Goal: Transaction & Acquisition: Book appointment/travel/reservation

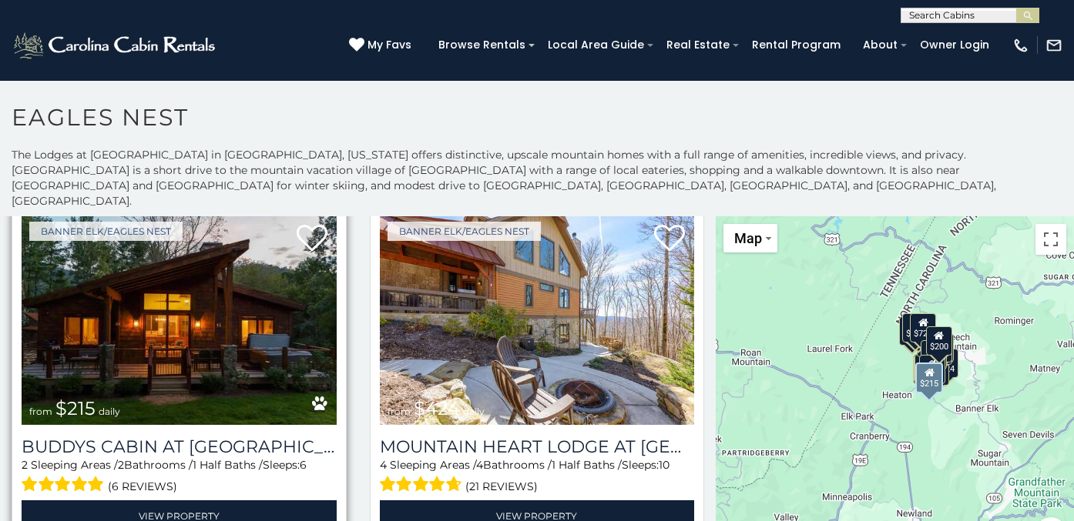
scroll to position [1475, 0]
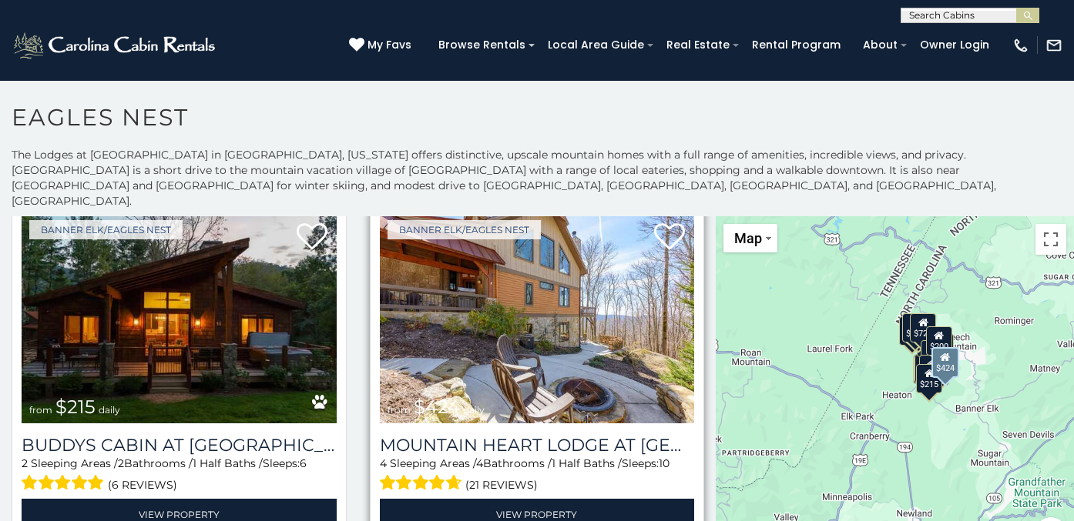
click at [523, 265] on img at bounding box center [537, 318] width 315 height 211
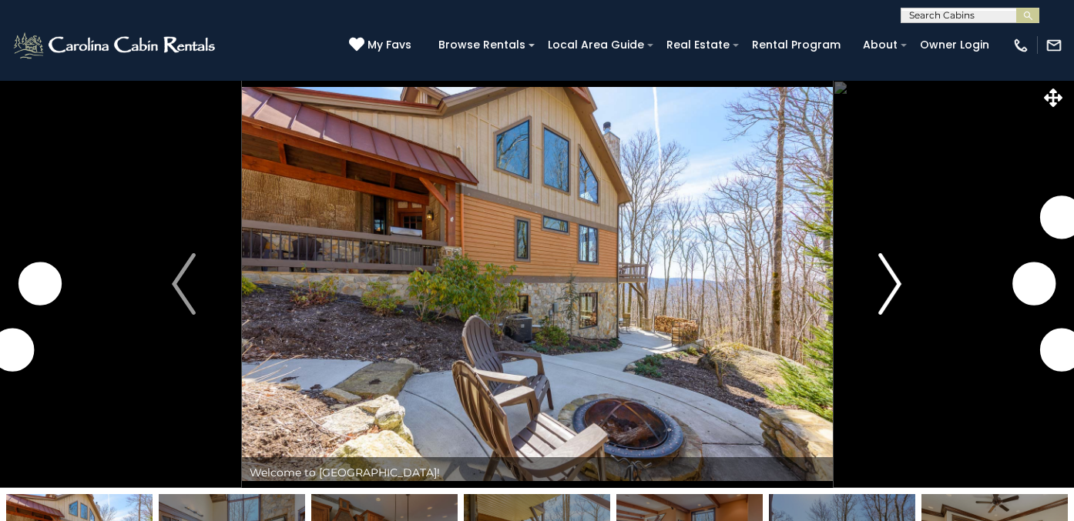
click at [905, 289] on button "Next" at bounding box center [890, 284] width 116 height 408
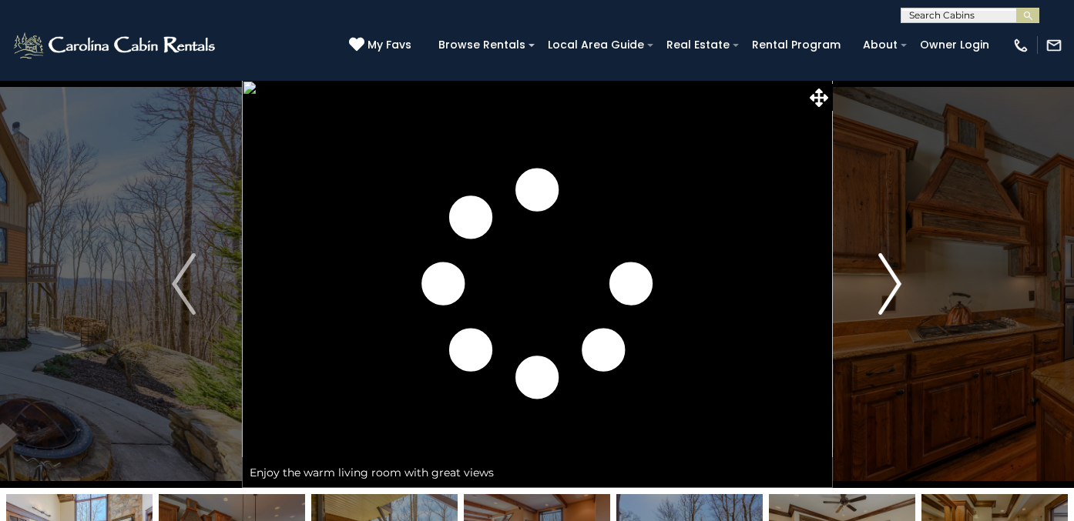
click at [896, 289] on img "Next" at bounding box center [889, 284] width 23 height 62
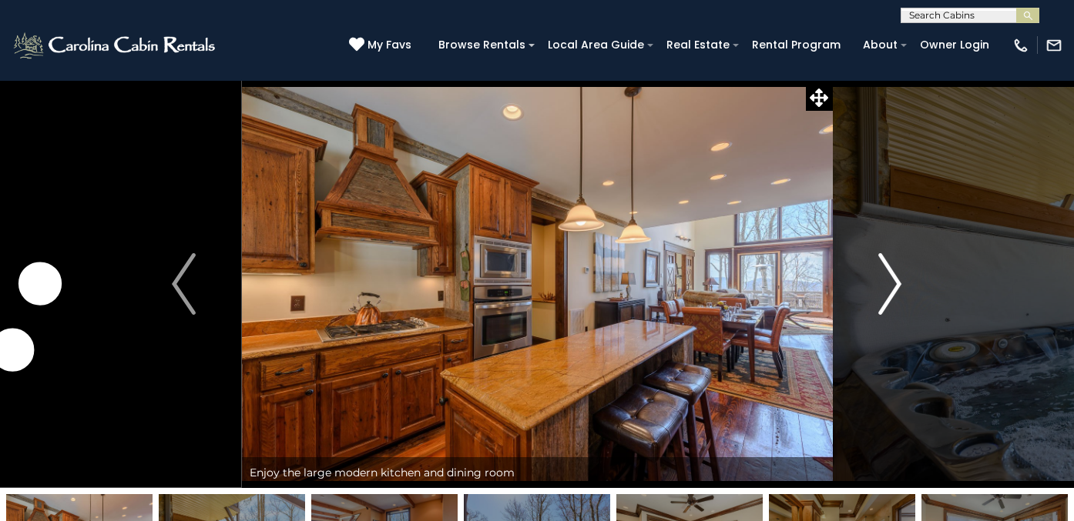
click at [896, 289] on img "Next" at bounding box center [889, 284] width 23 height 62
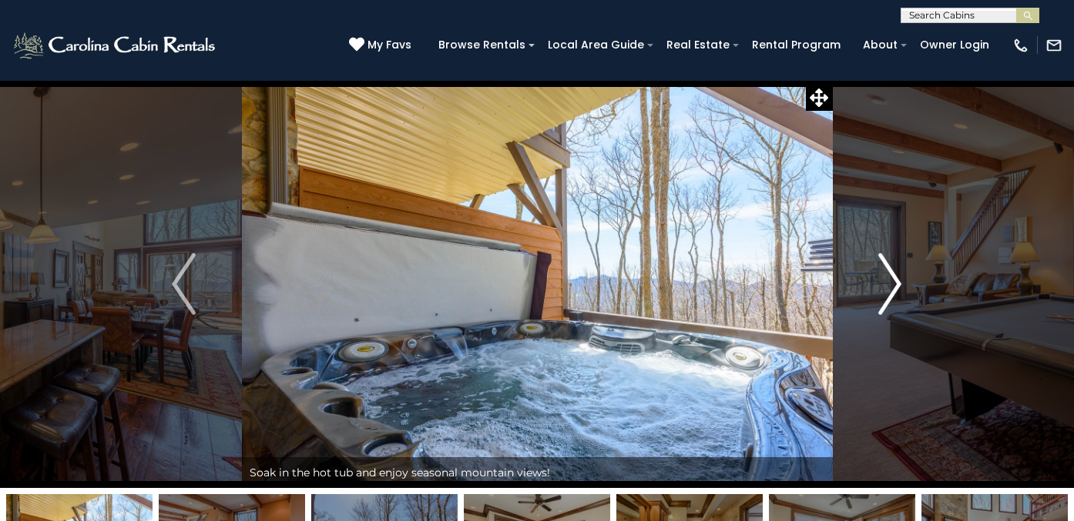
click at [896, 289] on img "Next" at bounding box center [889, 284] width 23 height 62
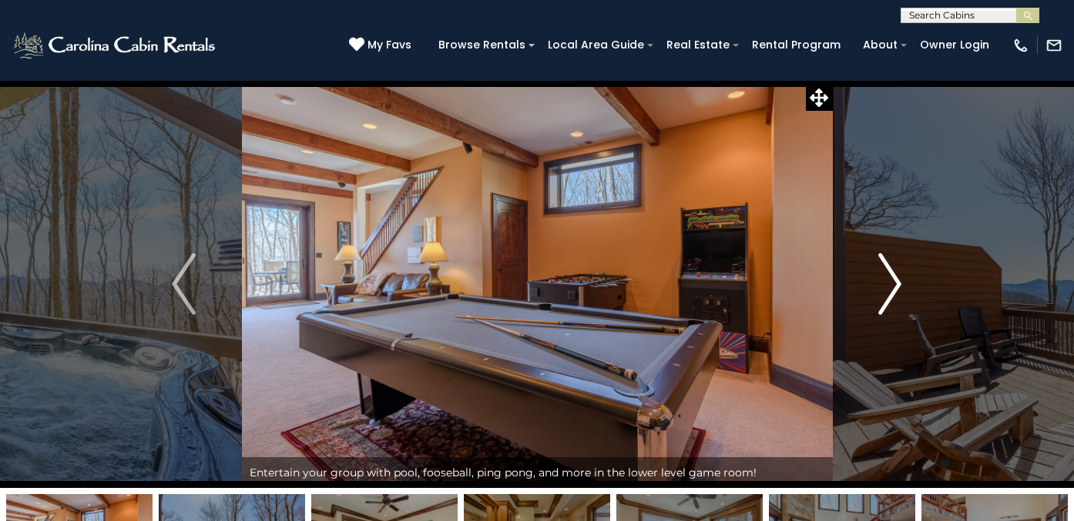
click at [896, 289] on img "Next" at bounding box center [889, 284] width 23 height 62
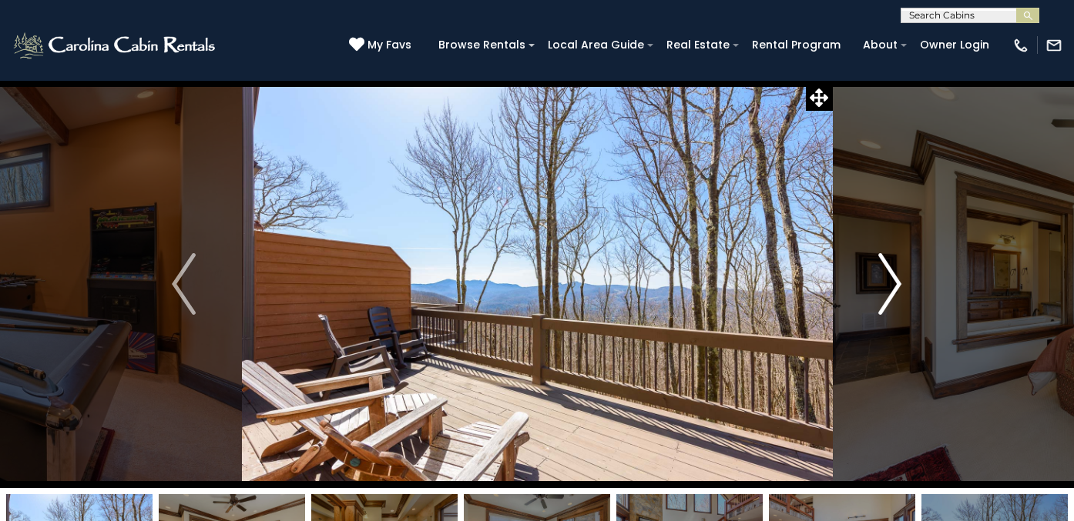
click at [896, 289] on img "Next" at bounding box center [889, 284] width 23 height 62
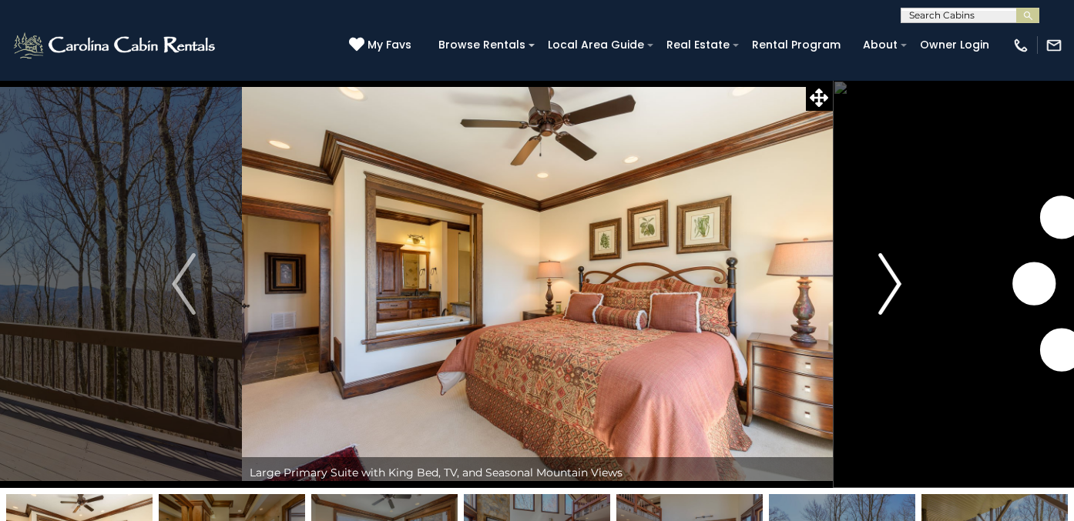
click at [896, 289] on img "Next" at bounding box center [889, 284] width 23 height 62
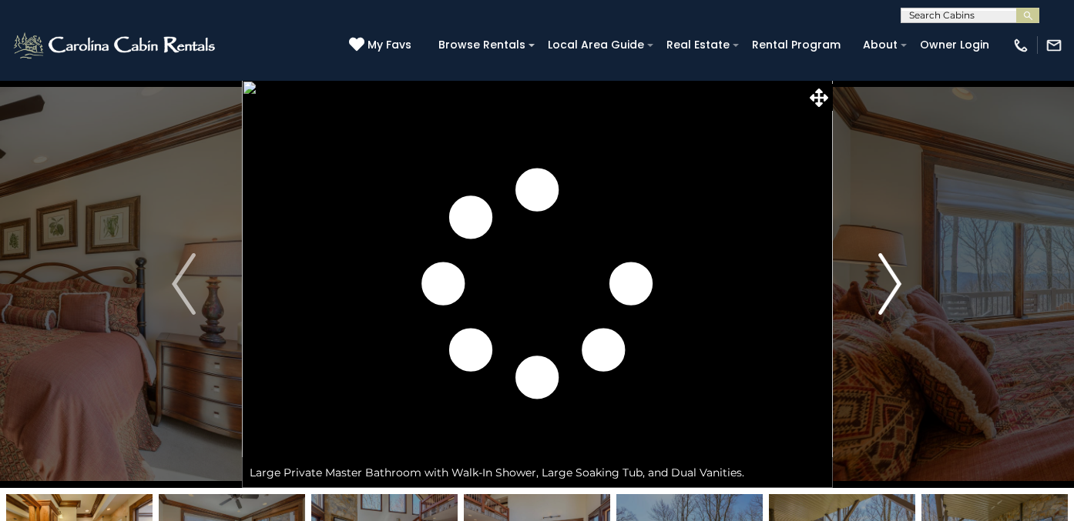
click at [896, 289] on img "Next" at bounding box center [889, 284] width 23 height 62
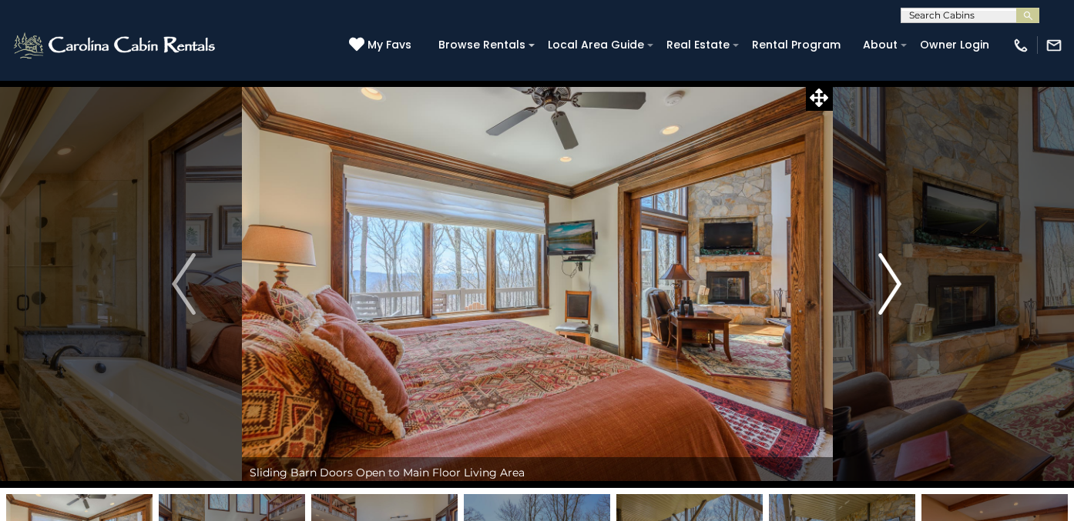
click at [896, 289] on img "Next" at bounding box center [889, 284] width 23 height 62
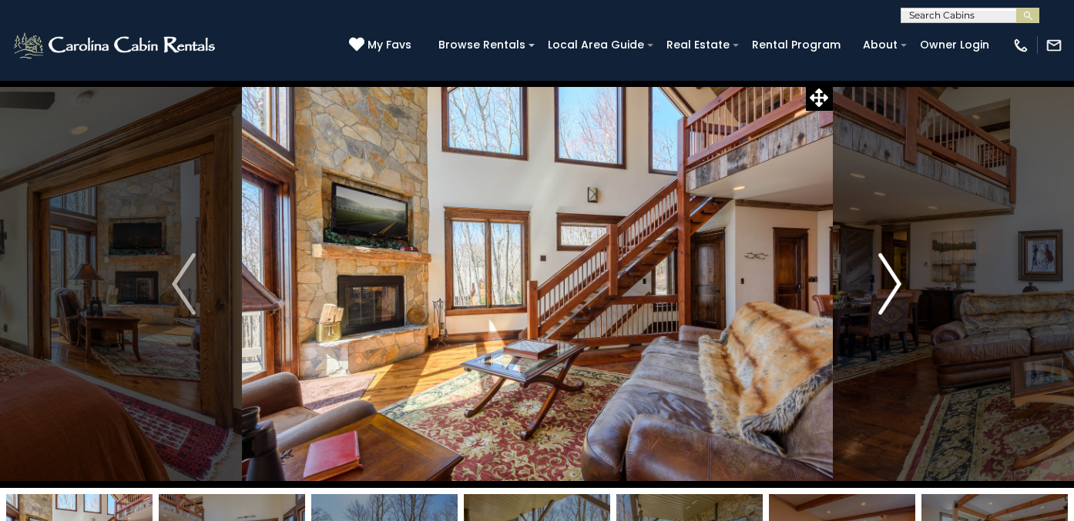
click at [896, 289] on img "Next" at bounding box center [889, 284] width 23 height 62
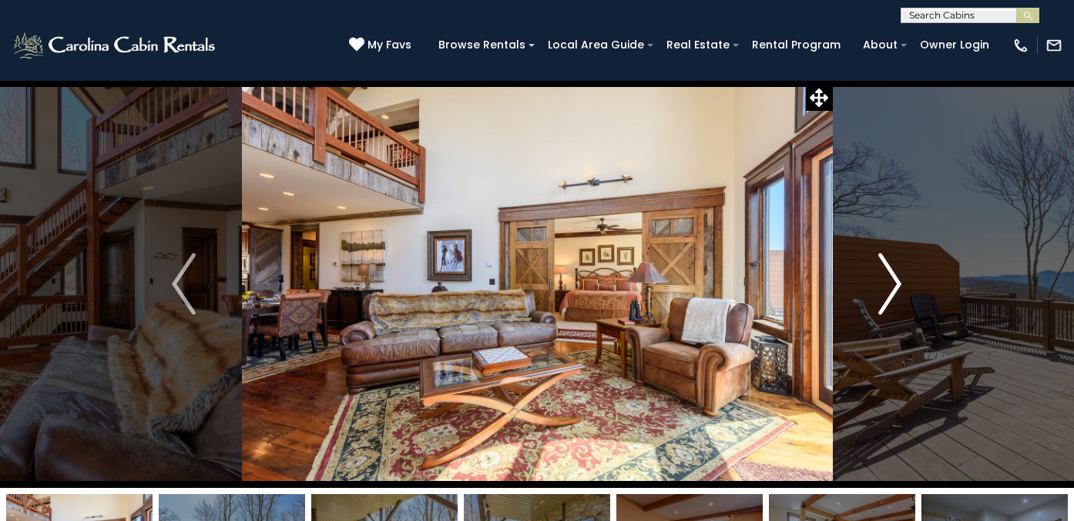
click at [896, 289] on img "Next" at bounding box center [889, 284] width 23 height 62
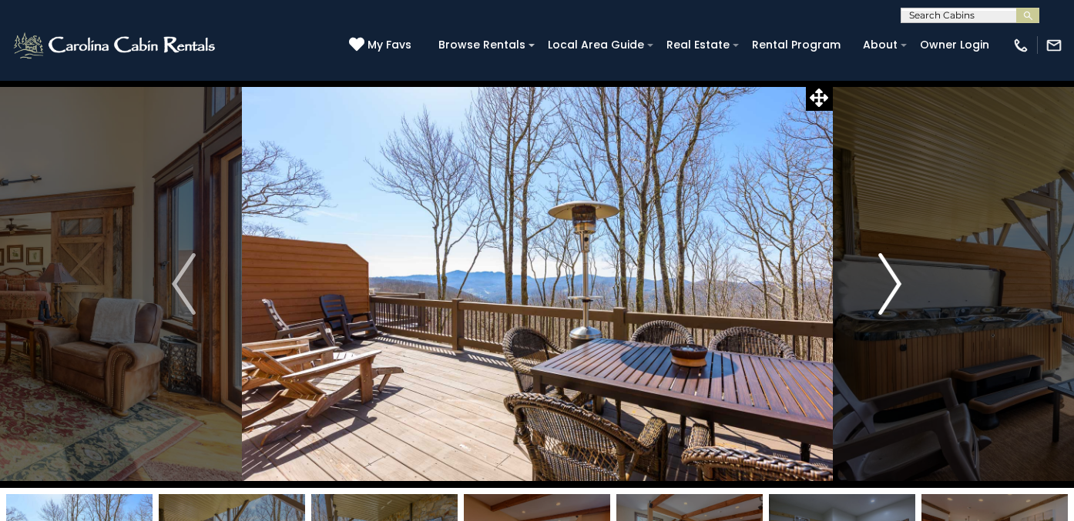
click at [896, 289] on img "Next" at bounding box center [889, 284] width 23 height 62
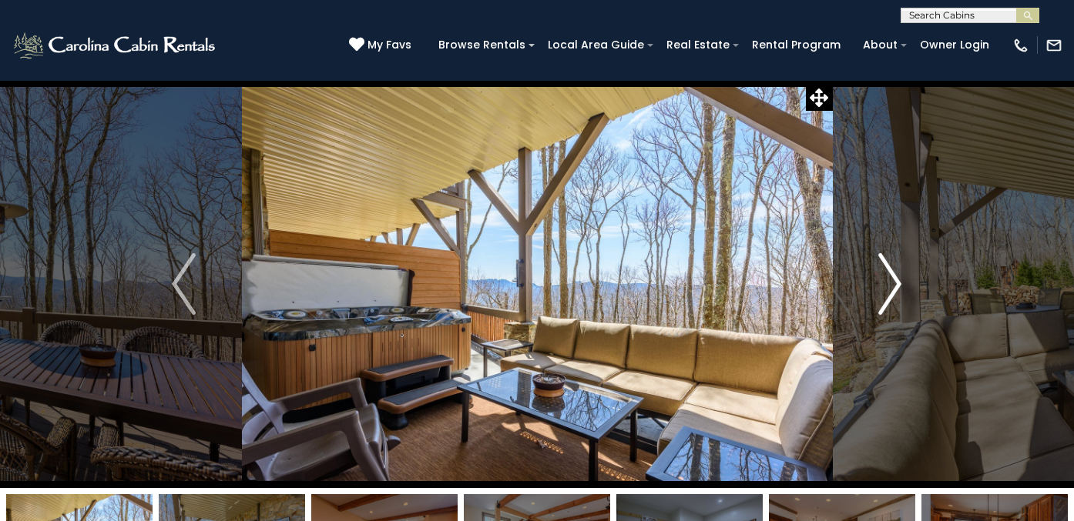
click at [896, 289] on img "Next" at bounding box center [889, 284] width 23 height 62
